Goal: Contribute content: Contribute content

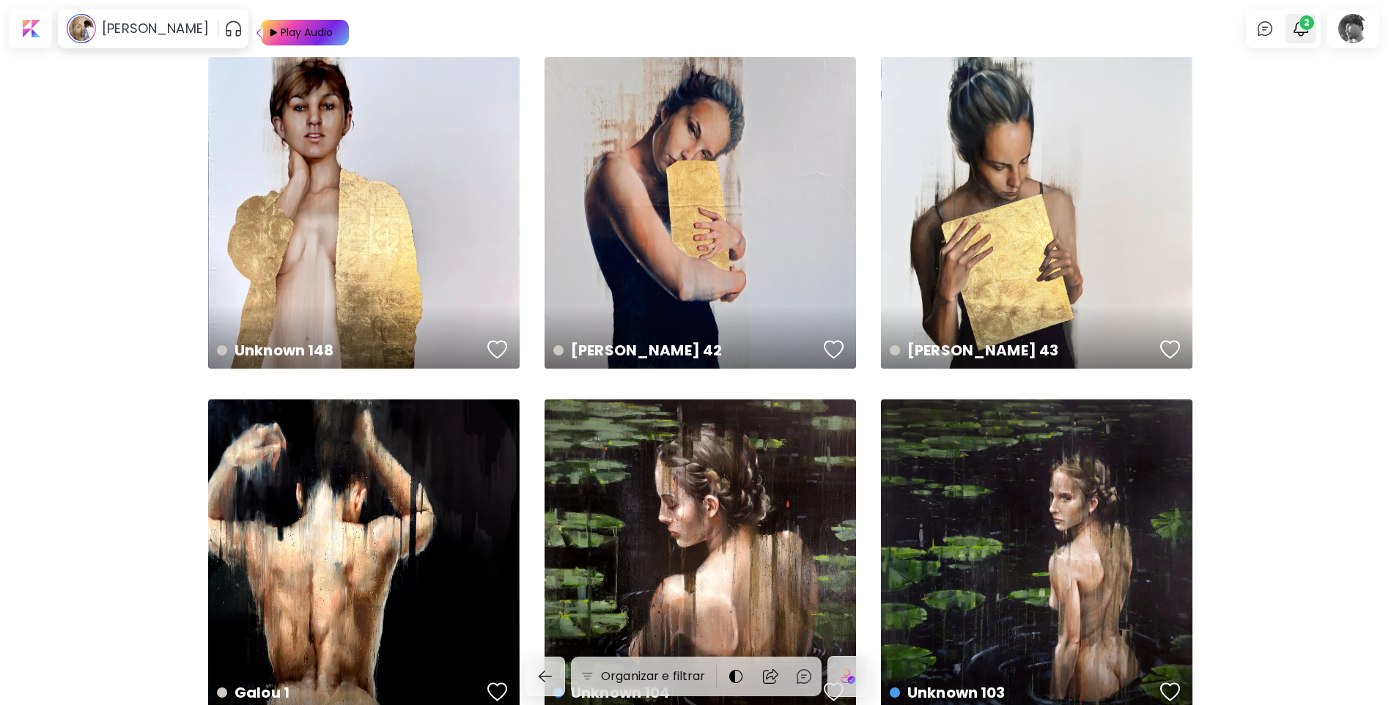
click at [1309, 32] on img "button" at bounding box center [1301, 29] width 18 height 18
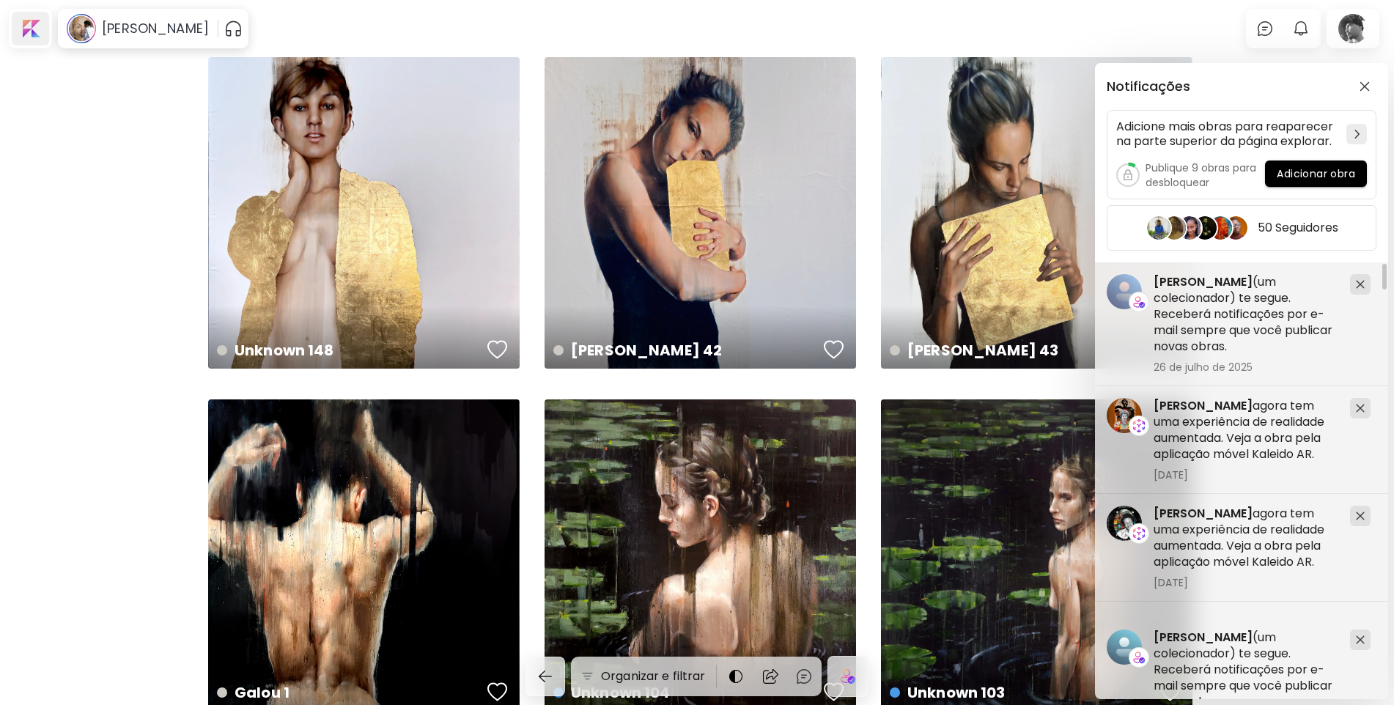
click at [33, 31] on div "Notificações Adicione mais obras para reaparecer na parte superior da página ex…" at bounding box center [697, 352] width 1394 height 705
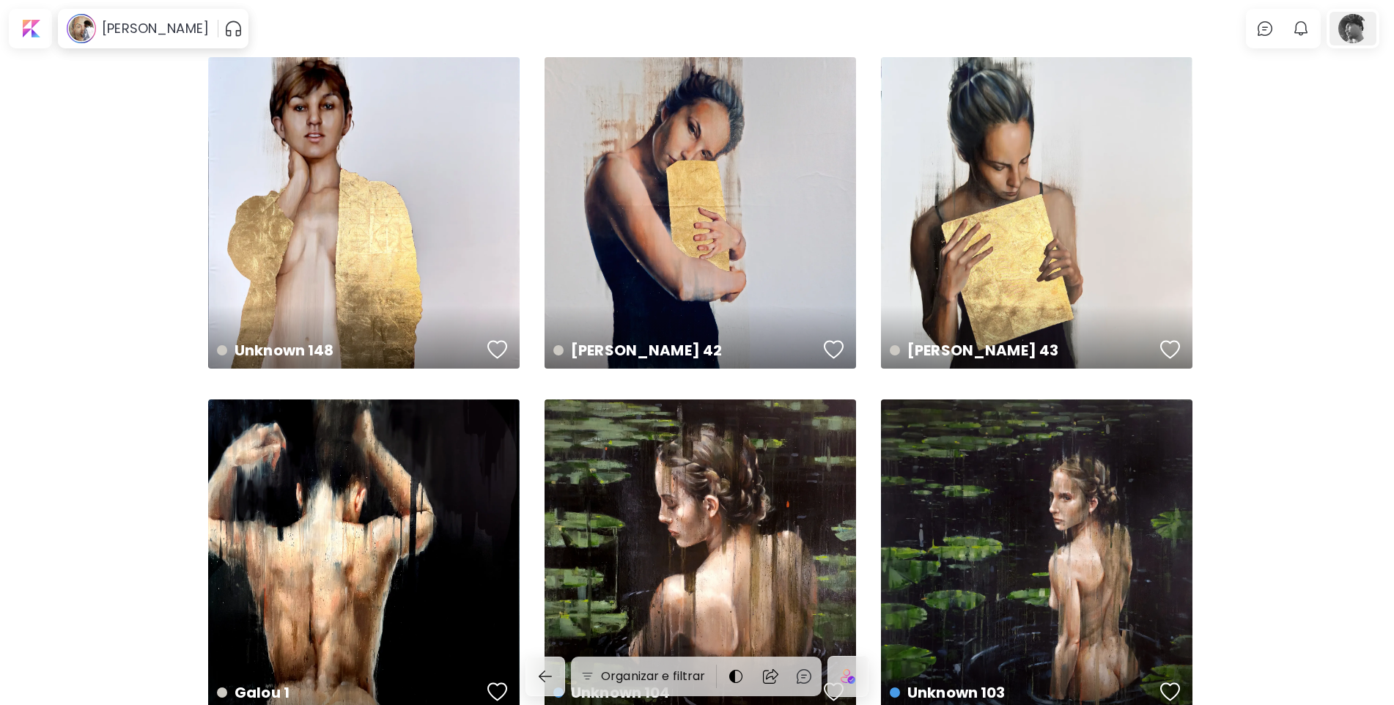
click at [1360, 36] on div at bounding box center [1352, 29] width 47 height 34
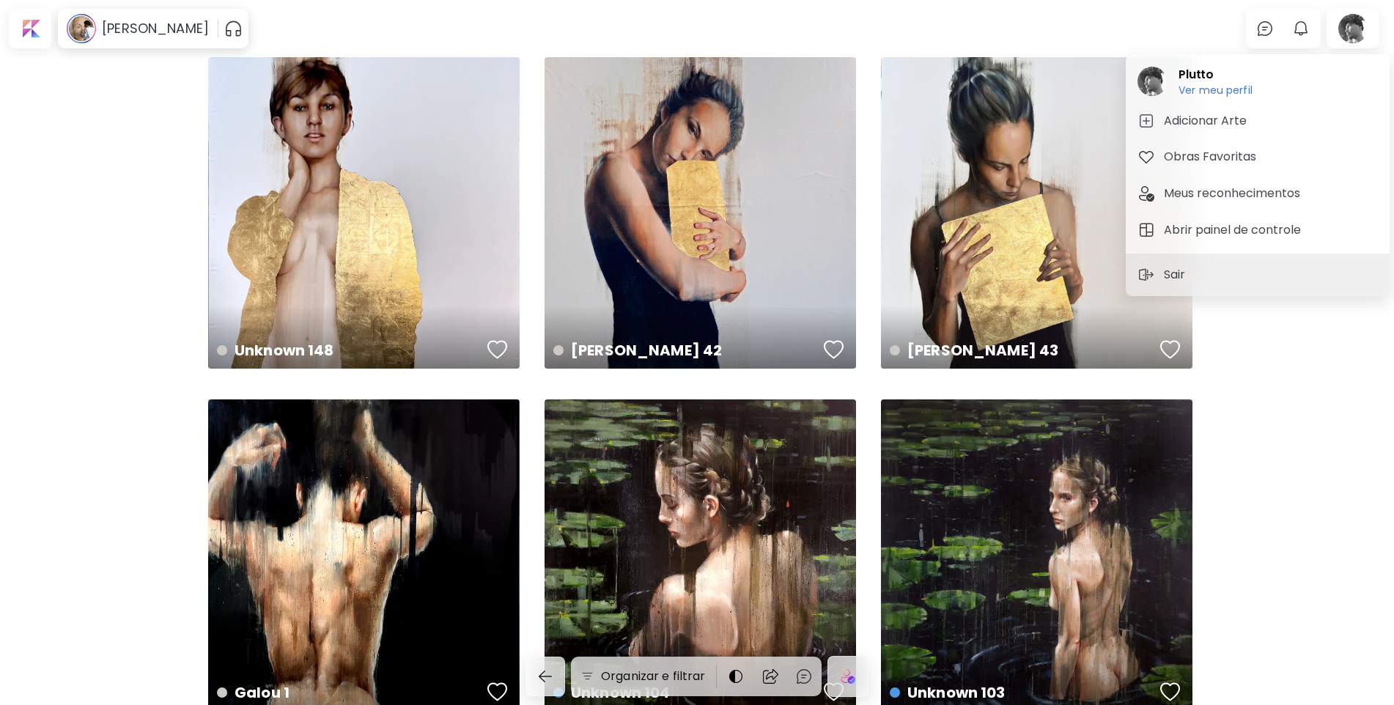
click at [1205, 87] on h6 "Ver meu perfil" at bounding box center [1215, 90] width 74 height 13
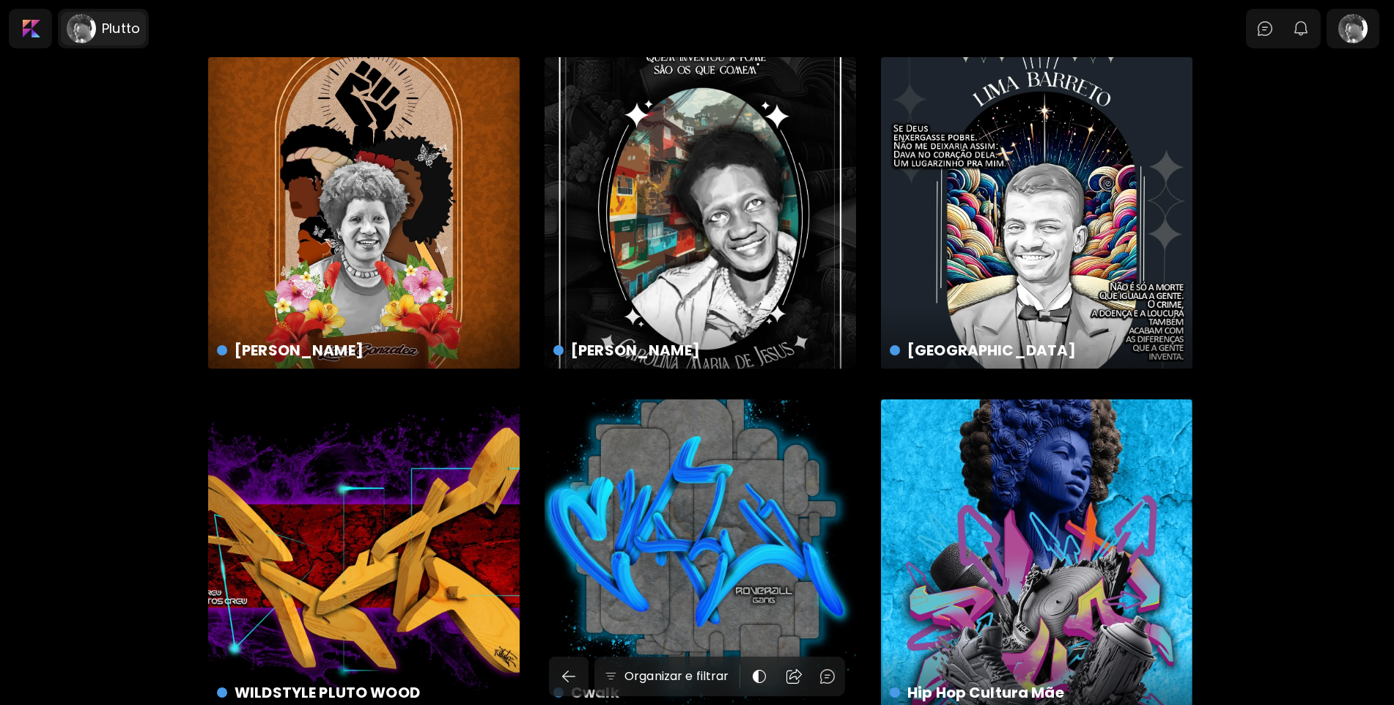
click at [106, 29] on h6 "Plutto" at bounding box center [121, 29] width 38 height 18
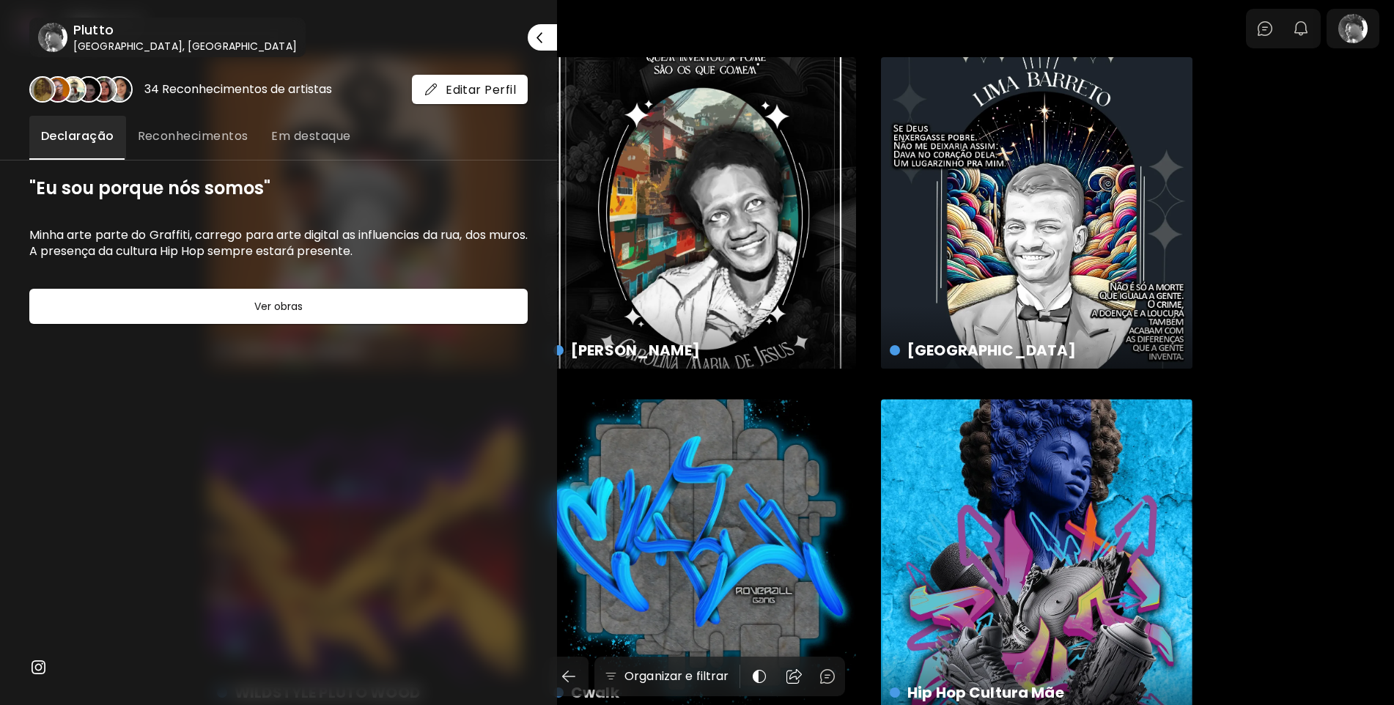
click at [1357, 37] on div at bounding box center [697, 352] width 1394 height 705
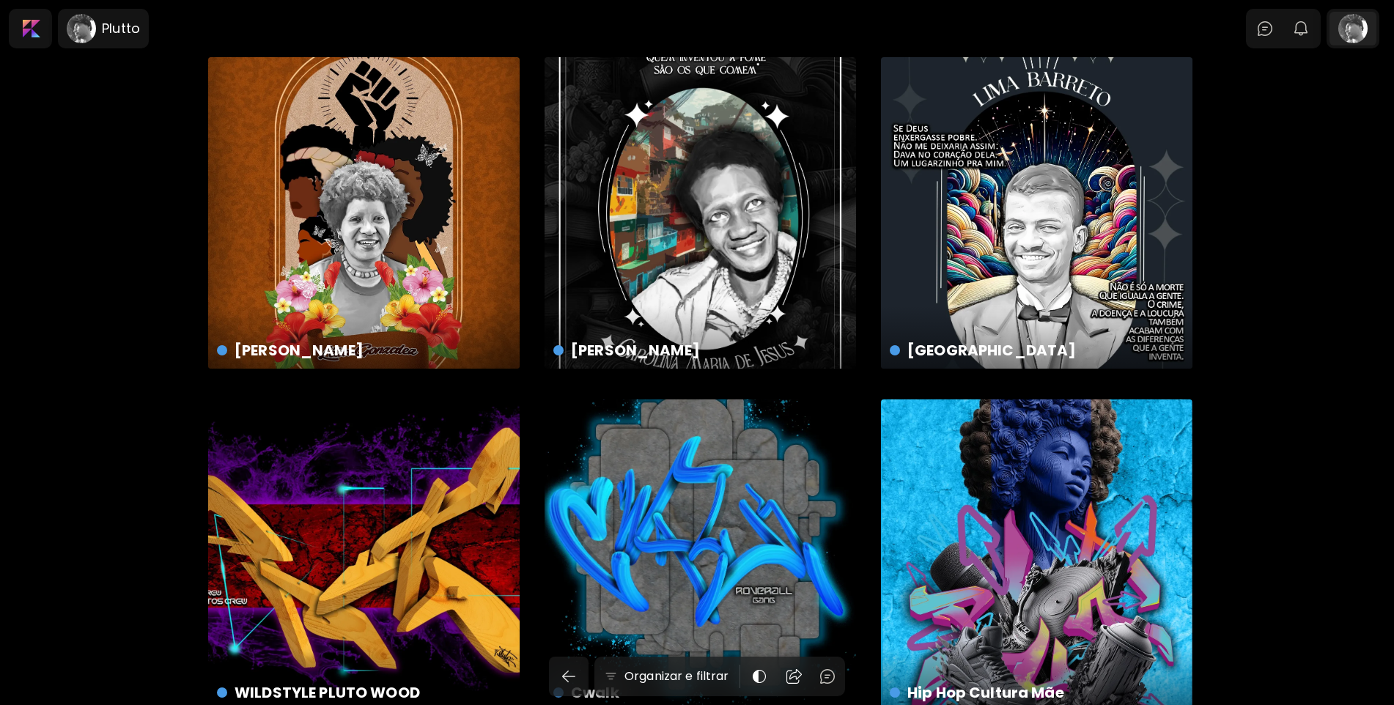
click at [1358, 31] on div at bounding box center [1352, 29] width 47 height 34
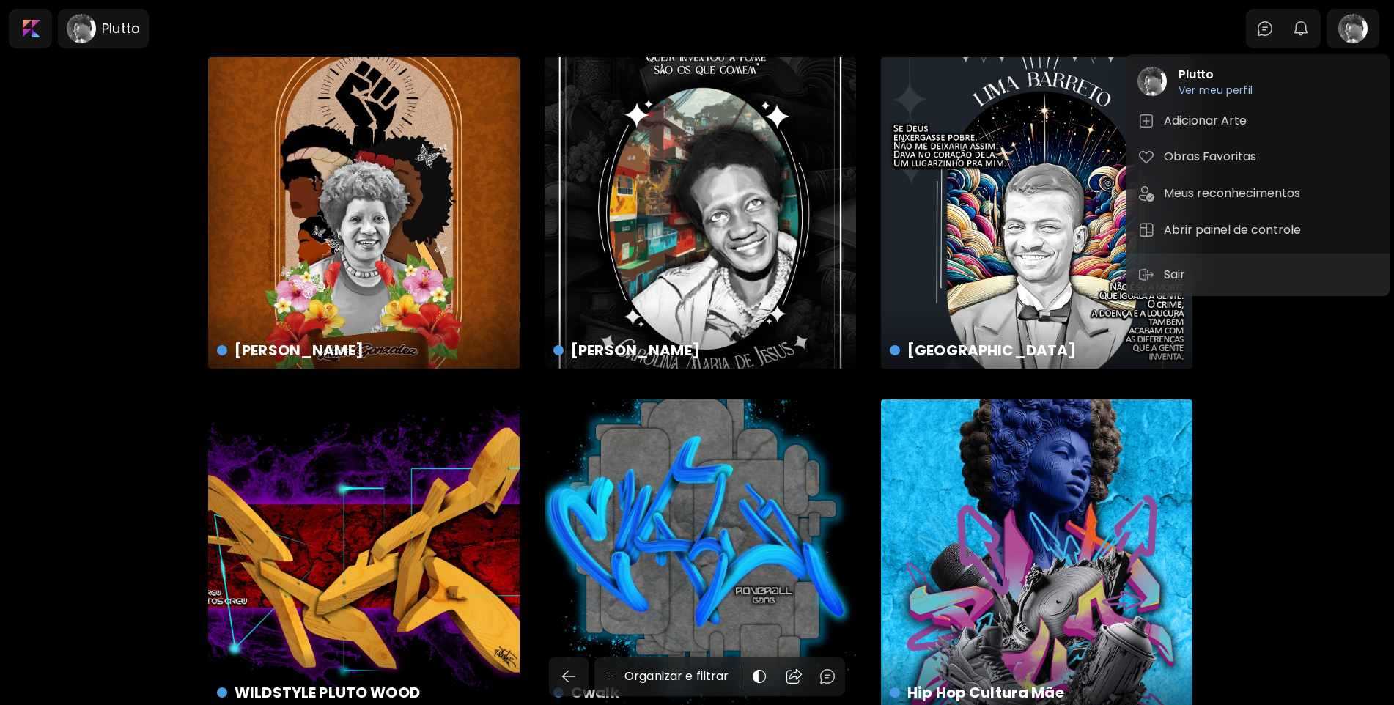
click at [1189, 122] on h5 "Adicionar Arte" at bounding box center [1207, 121] width 87 height 18
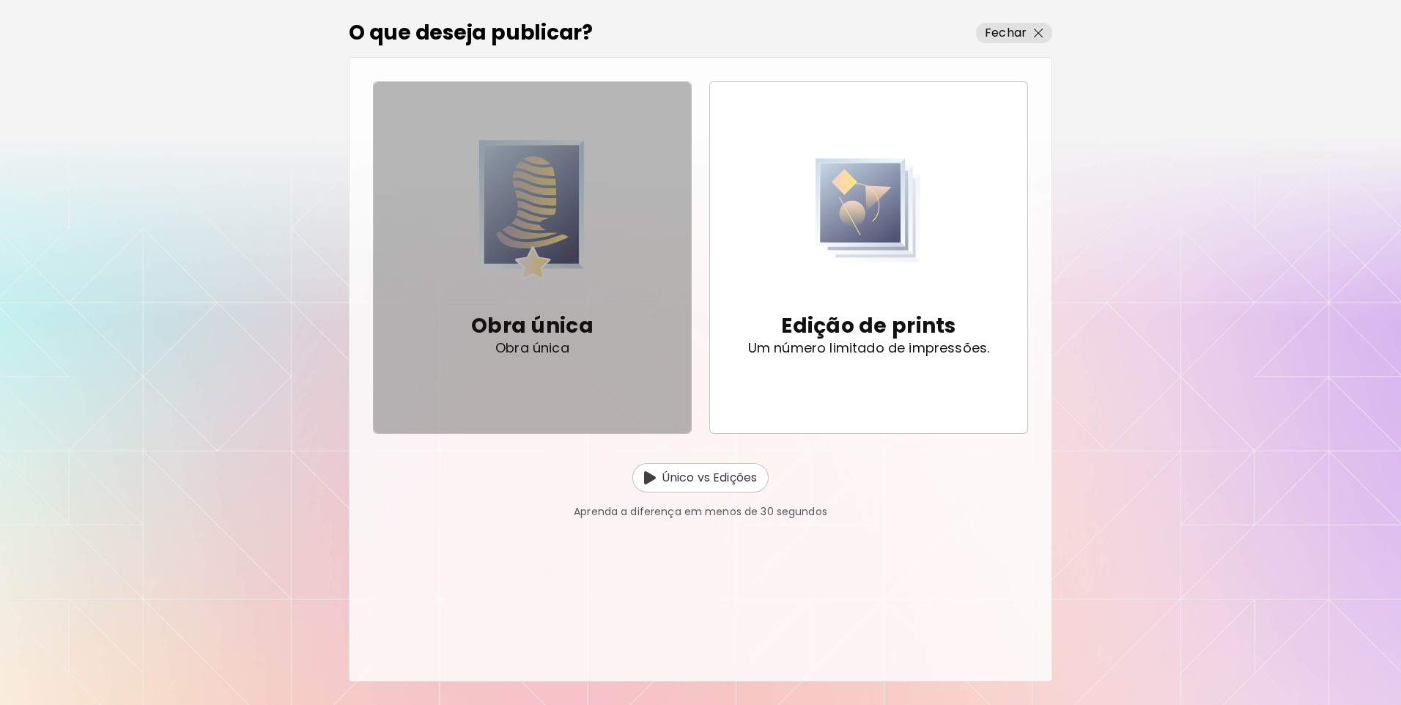
click at [540, 233] on img "button" at bounding box center [532, 210] width 106 height 151
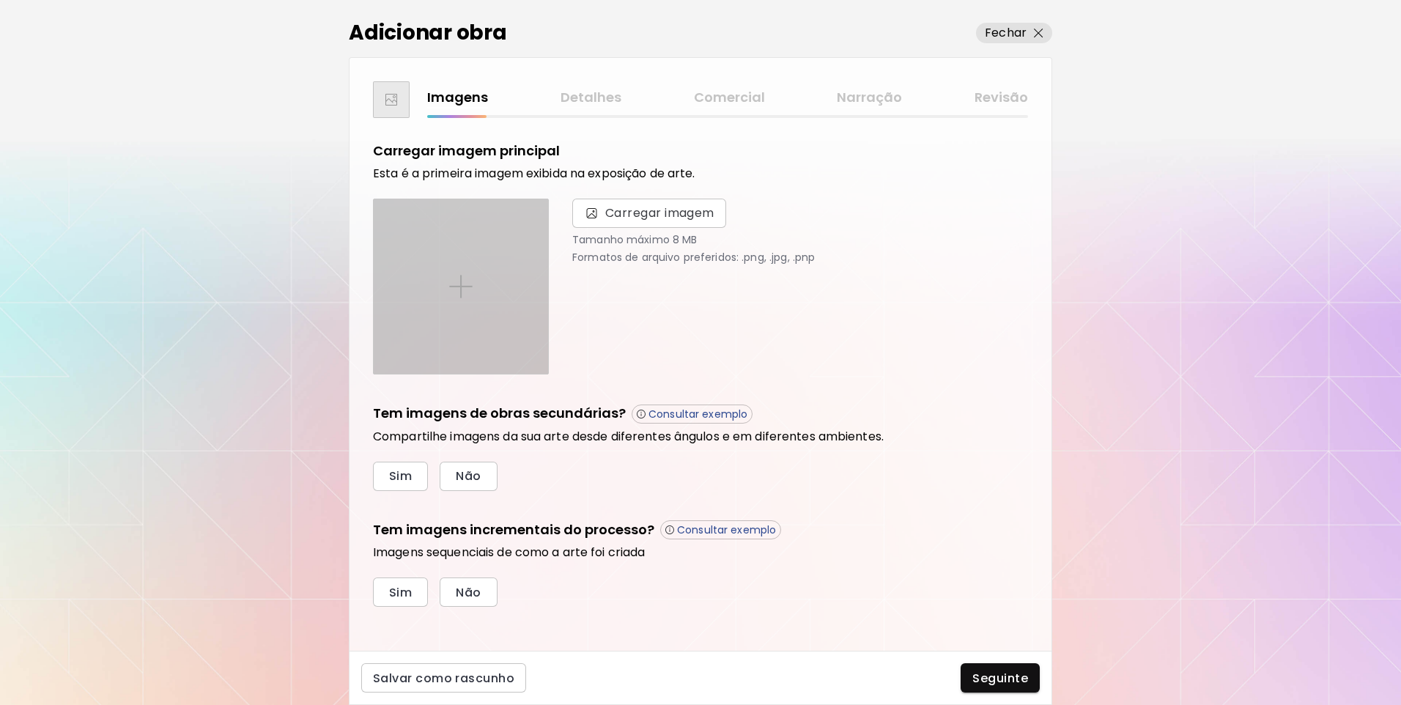
click at [475, 257] on div at bounding box center [461, 286] width 174 height 174
click at [0, 0] on input "file" at bounding box center [0, 0] width 0 height 0
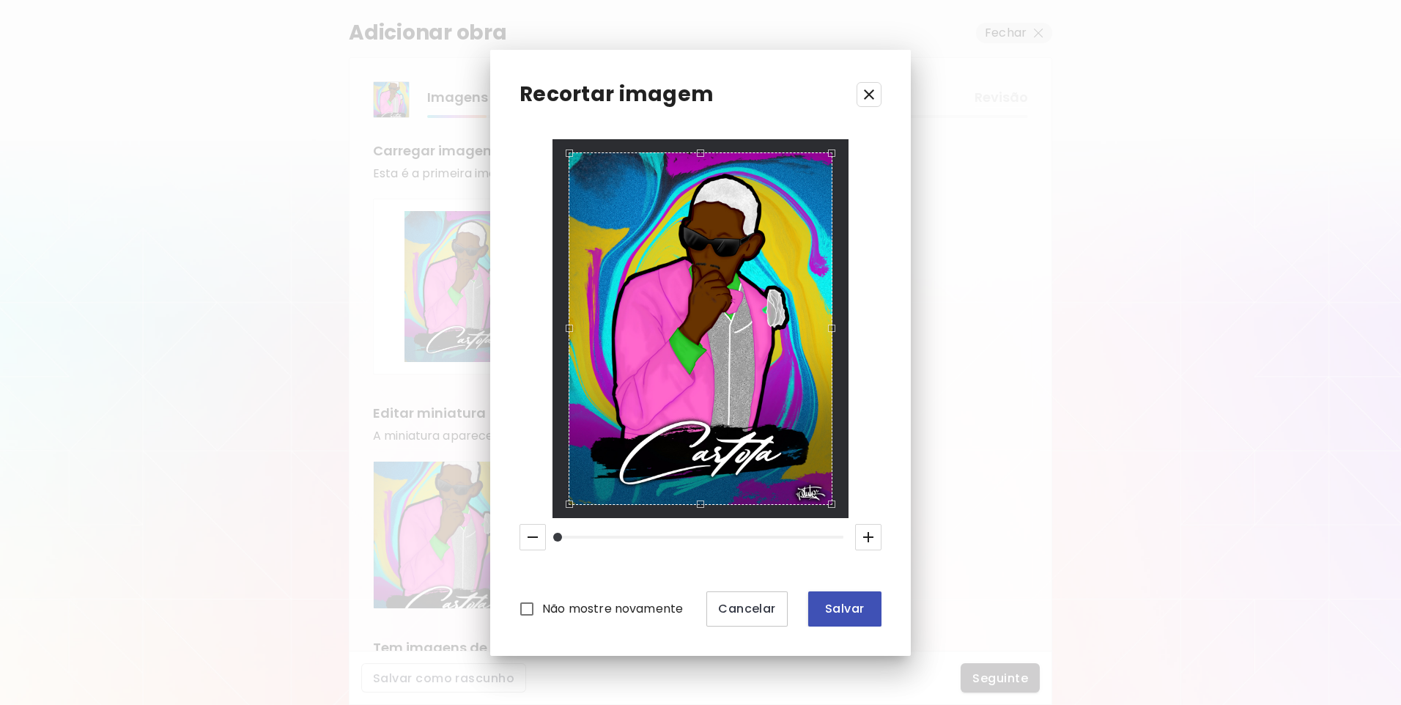
click at [857, 613] on span "Salvar" at bounding box center [845, 608] width 50 height 15
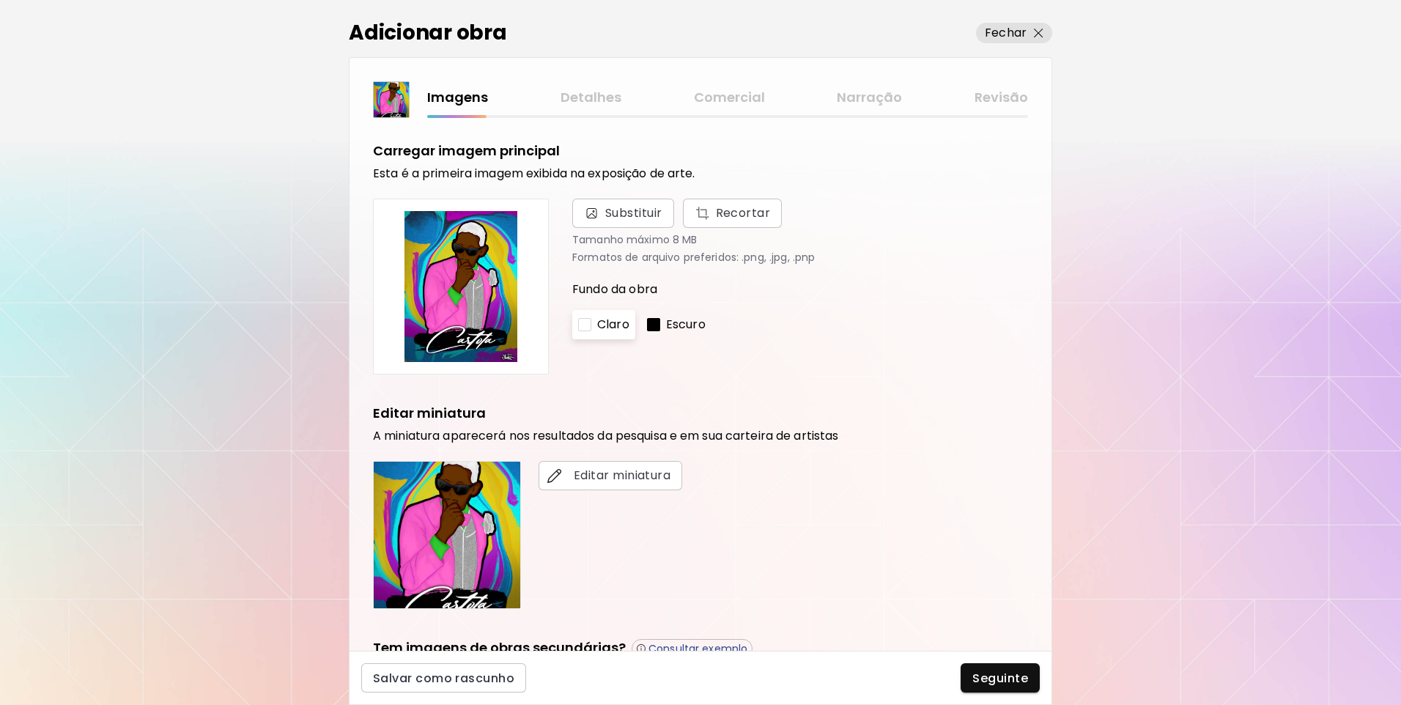
drag, startPoint x: 650, startPoint y: 322, endPoint x: 664, endPoint y: 324, distance: 14.0
click at [651, 322] on div at bounding box center [653, 324] width 13 height 13
